Goal: Task Accomplishment & Management: Manage account settings

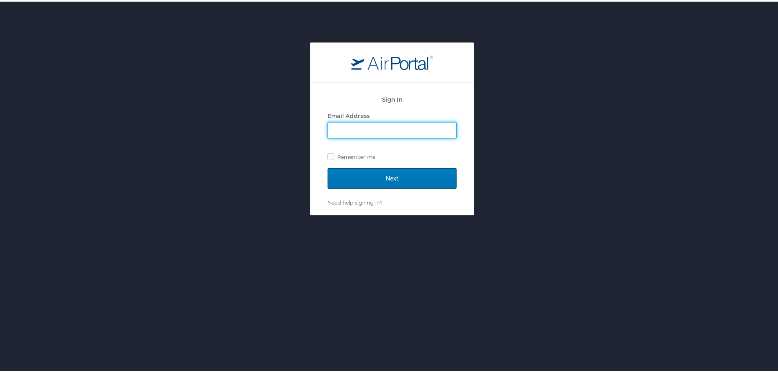
type input "kim.beesley@pikespeak.edu"
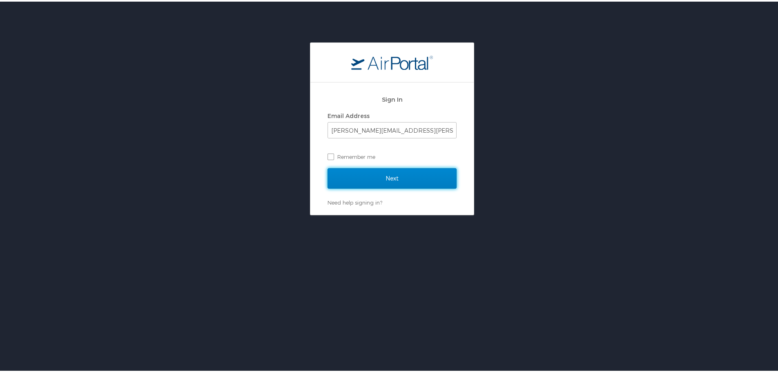
click at [360, 174] on input "Next" at bounding box center [391, 177] width 129 height 20
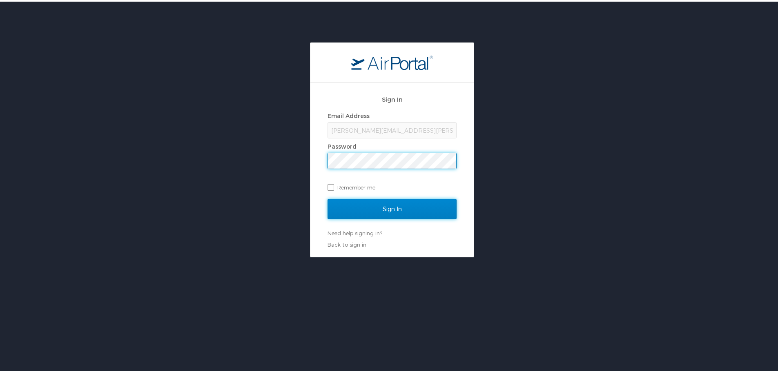
click at [424, 206] on input "Sign In" at bounding box center [391, 207] width 129 height 20
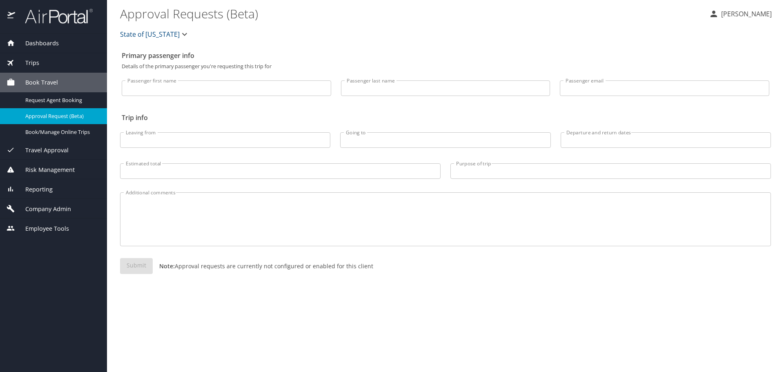
click at [44, 207] on span "Company Admin" at bounding box center [43, 209] width 56 height 9
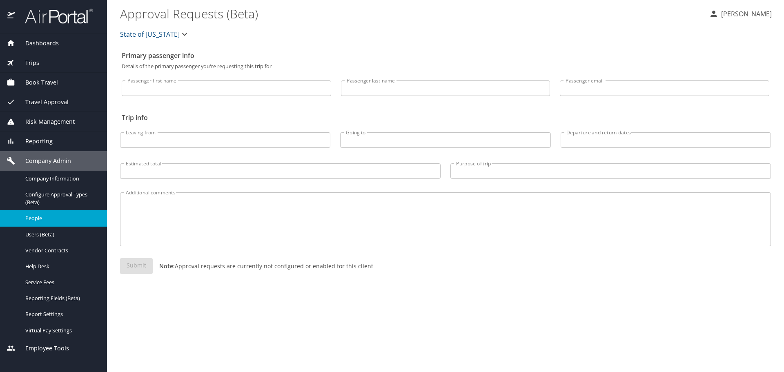
click at [46, 225] on link "People" at bounding box center [53, 218] width 107 height 16
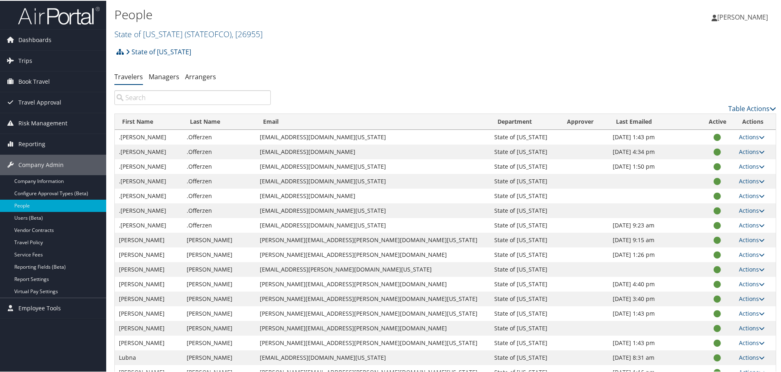
click at [186, 100] on input "search" at bounding box center [192, 96] width 156 height 15
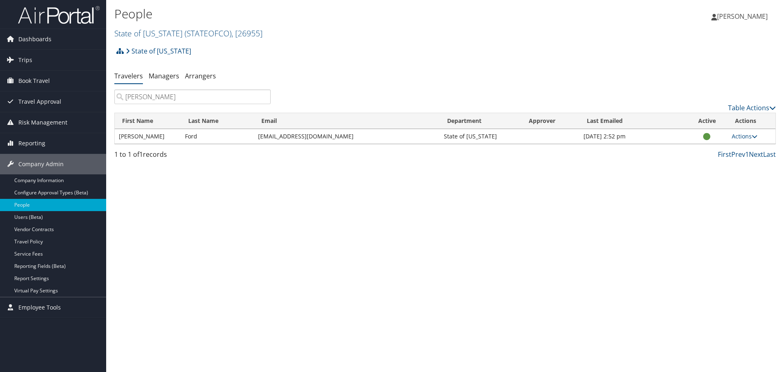
type input "nichole"
click at [736, 14] on span "Kimberley Beesley" at bounding box center [742, 16] width 51 height 9
click at [697, 134] on link "Sign Out" at bounding box center [721, 133] width 91 height 14
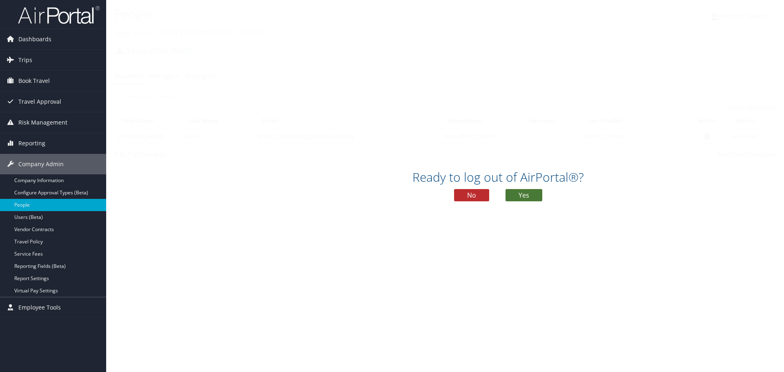
click at [528, 197] on button "Yes" at bounding box center [523, 195] width 37 height 12
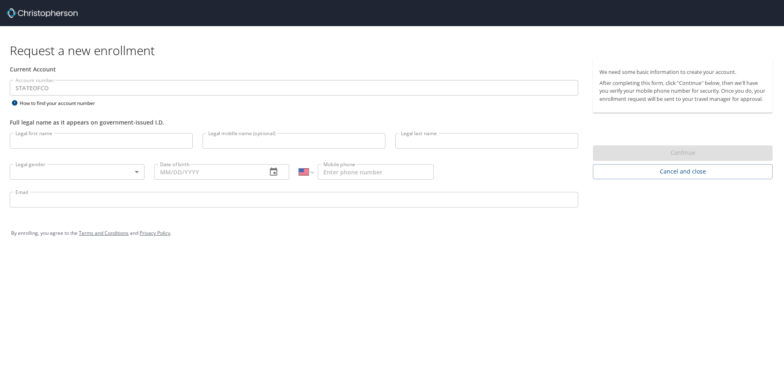
select select "US"
